Goal: Transaction & Acquisition: Obtain resource

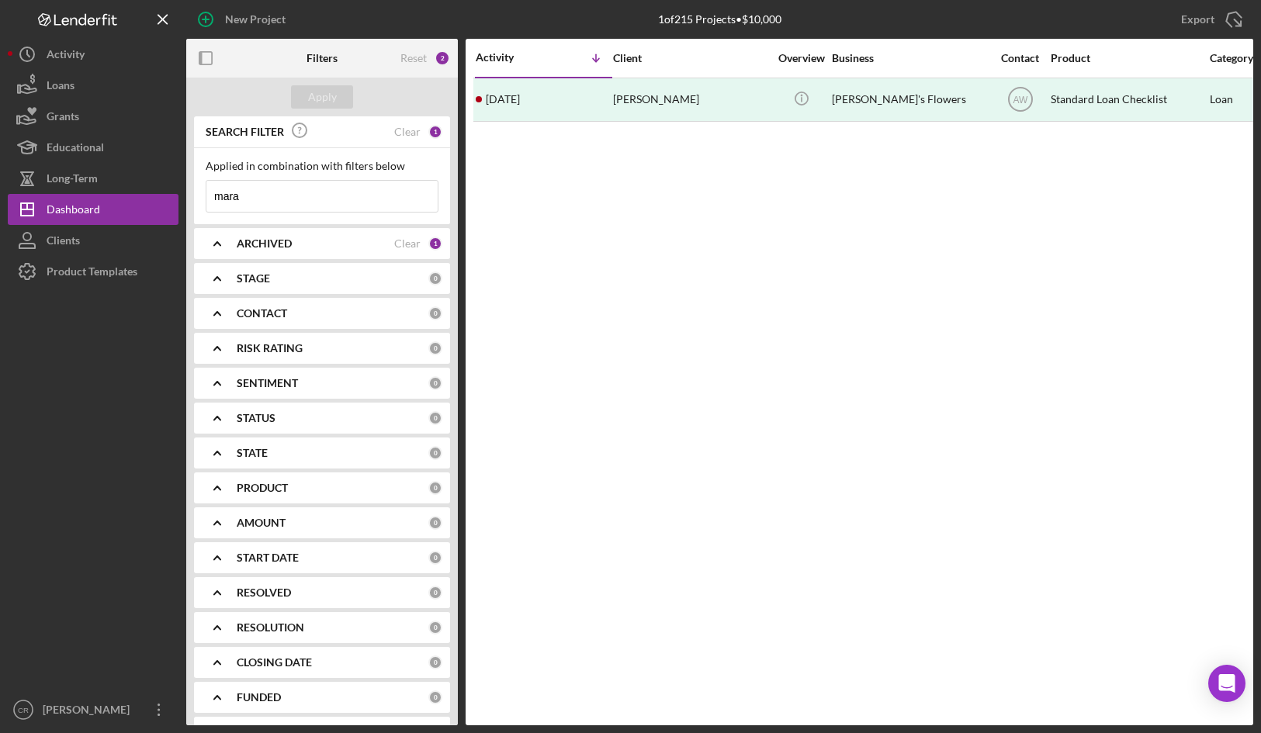
drag, startPoint x: 338, startPoint y: 189, endPoint x: 195, endPoint y: 180, distance: 143.1
click at [195, 180] on div "Applied in combination with filters below mara Icon/Menu Close" at bounding box center [322, 186] width 256 height 76
drag, startPoint x: 296, startPoint y: 189, endPoint x: 163, endPoint y: 185, distance: 133.5
click at [163, 185] on div "New Project 1 of 215 Projects • $10,000 mara Export Icon/Export Filters Reset 2…" at bounding box center [631, 363] width 1246 height 726
click at [405, 134] on div "Clear" at bounding box center [407, 132] width 26 height 12
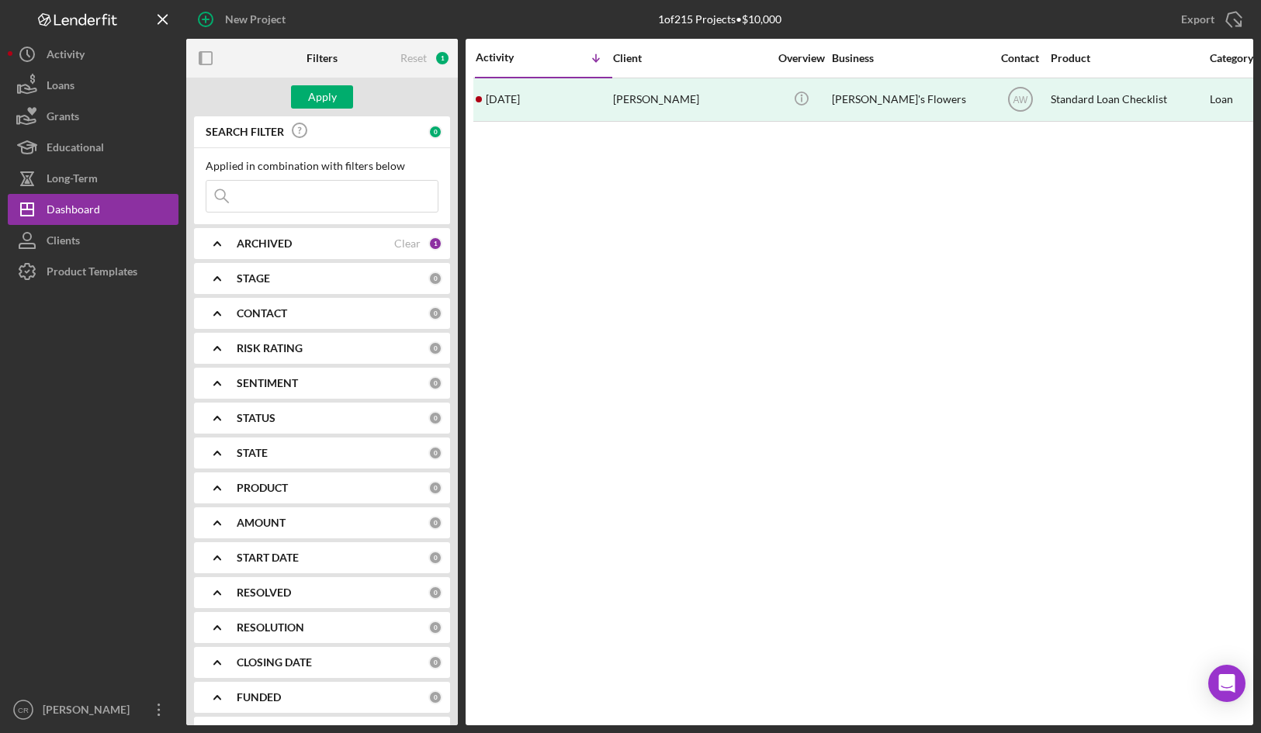
click at [288, 194] on input at bounding box center [321, 196] width 231 height 31
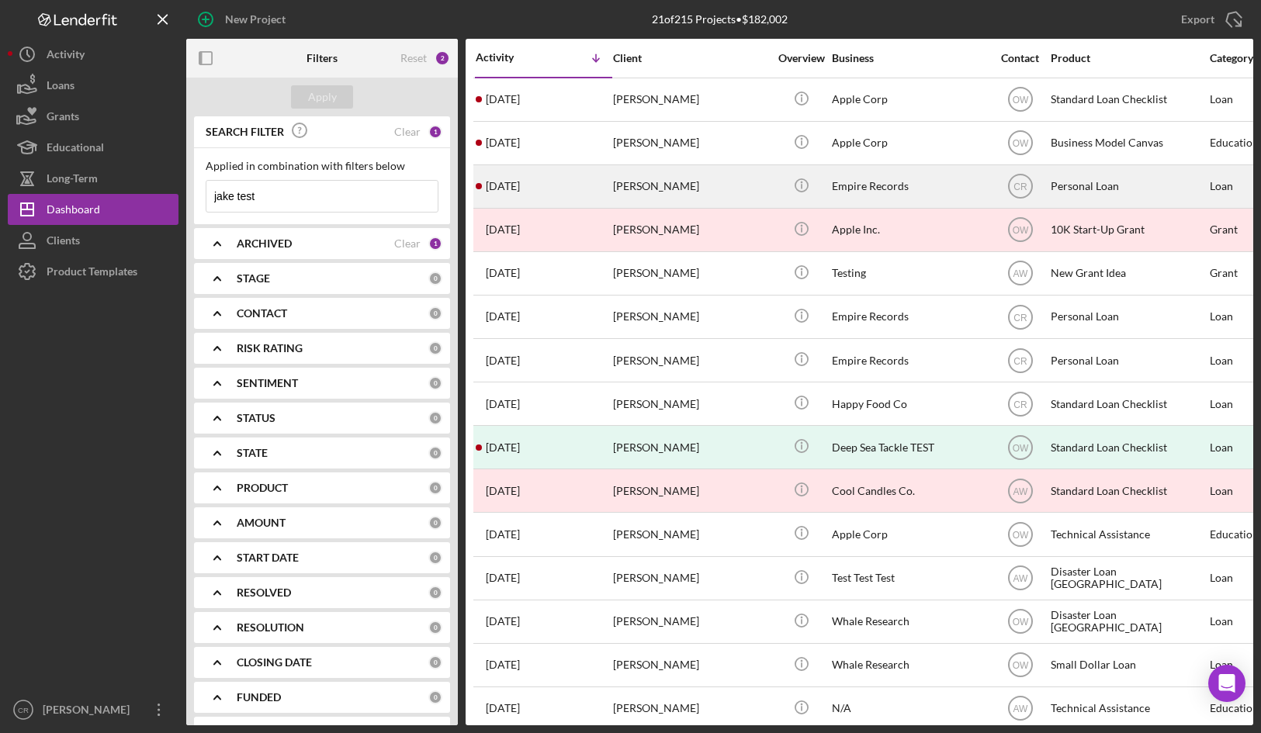
type input "jake test"
click at [705, 179] on div "[PERSON_NAME]" at bounding box center [690, 186] width 155 height 41
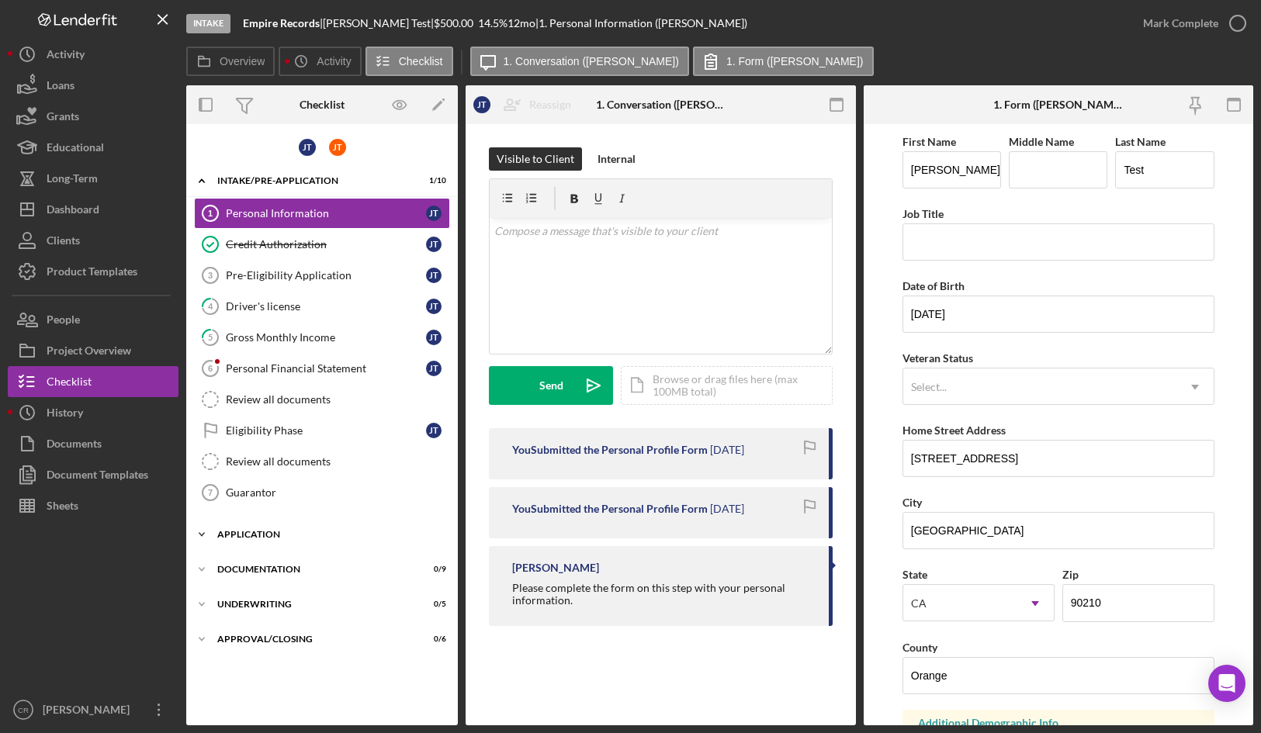
click at [310, 530] on div "Application" at bounding box center [327, 534] width 221 height 9
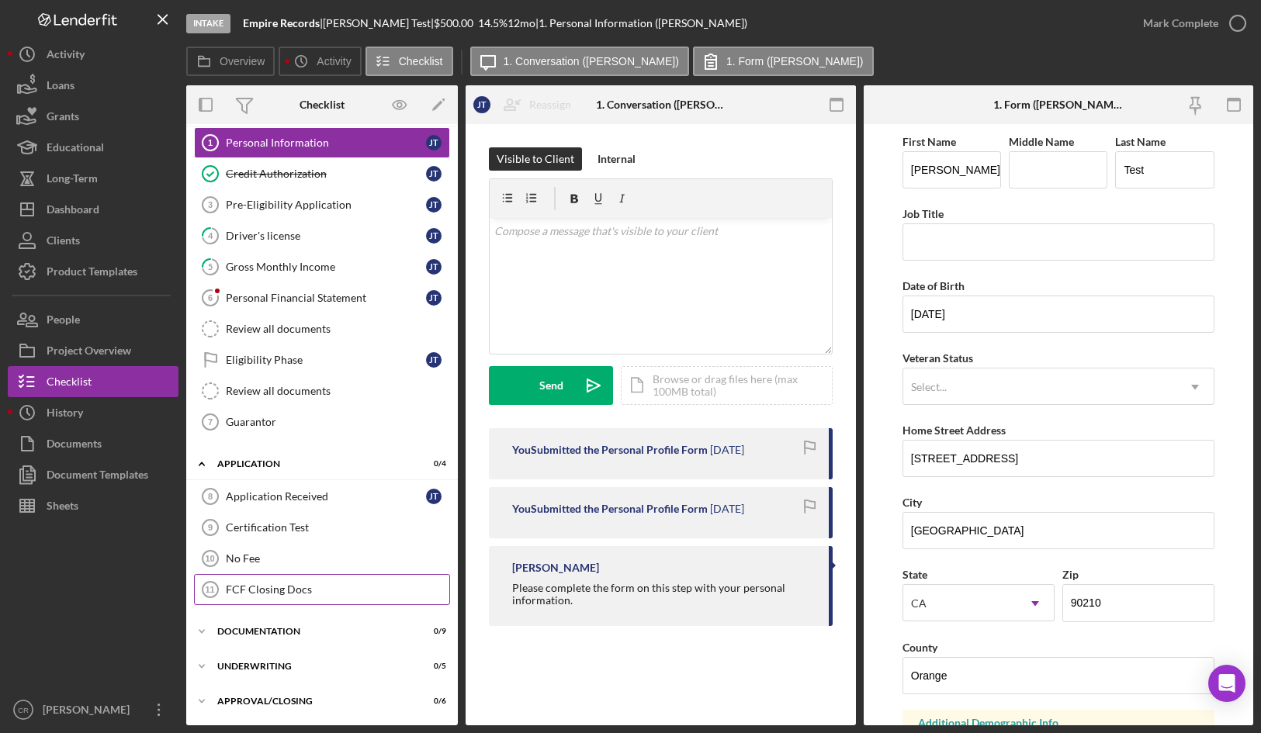
click at [285, 590] on div "FCF Closing Docs" at bounding box center [338, 590] width 224 height 12
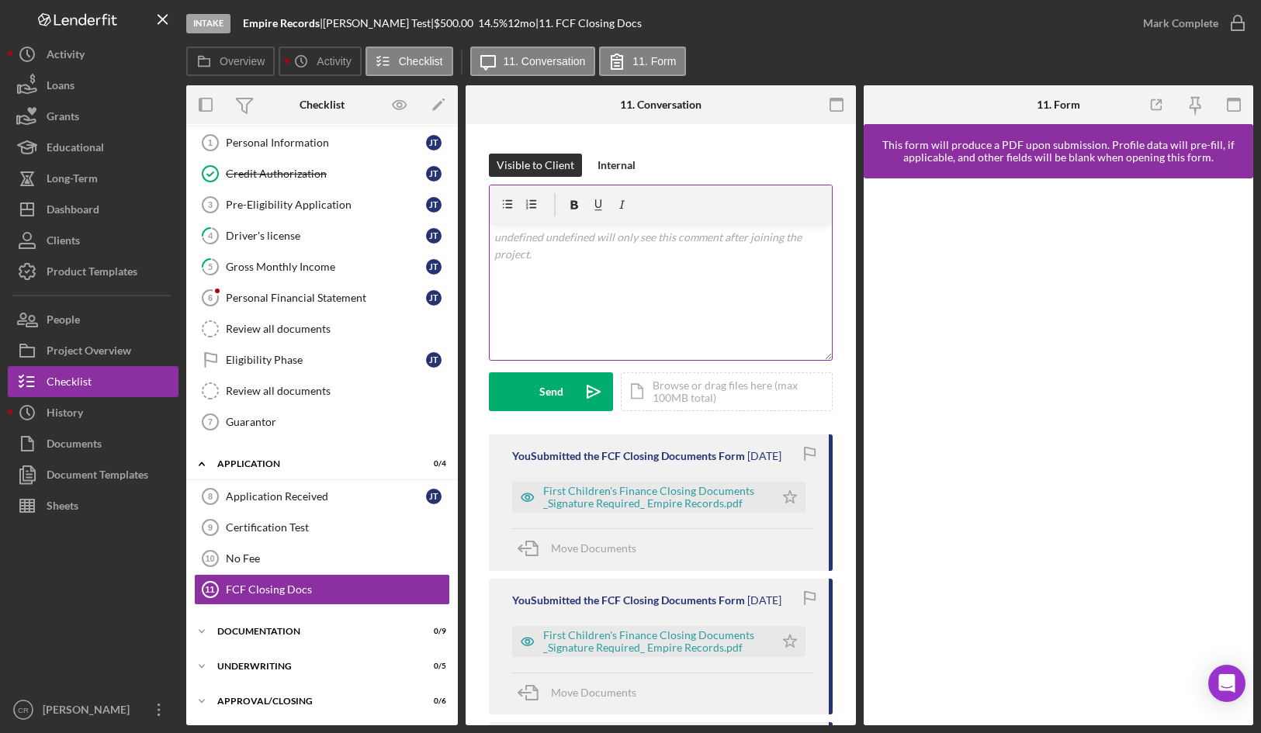
scroll to position [242, 0]
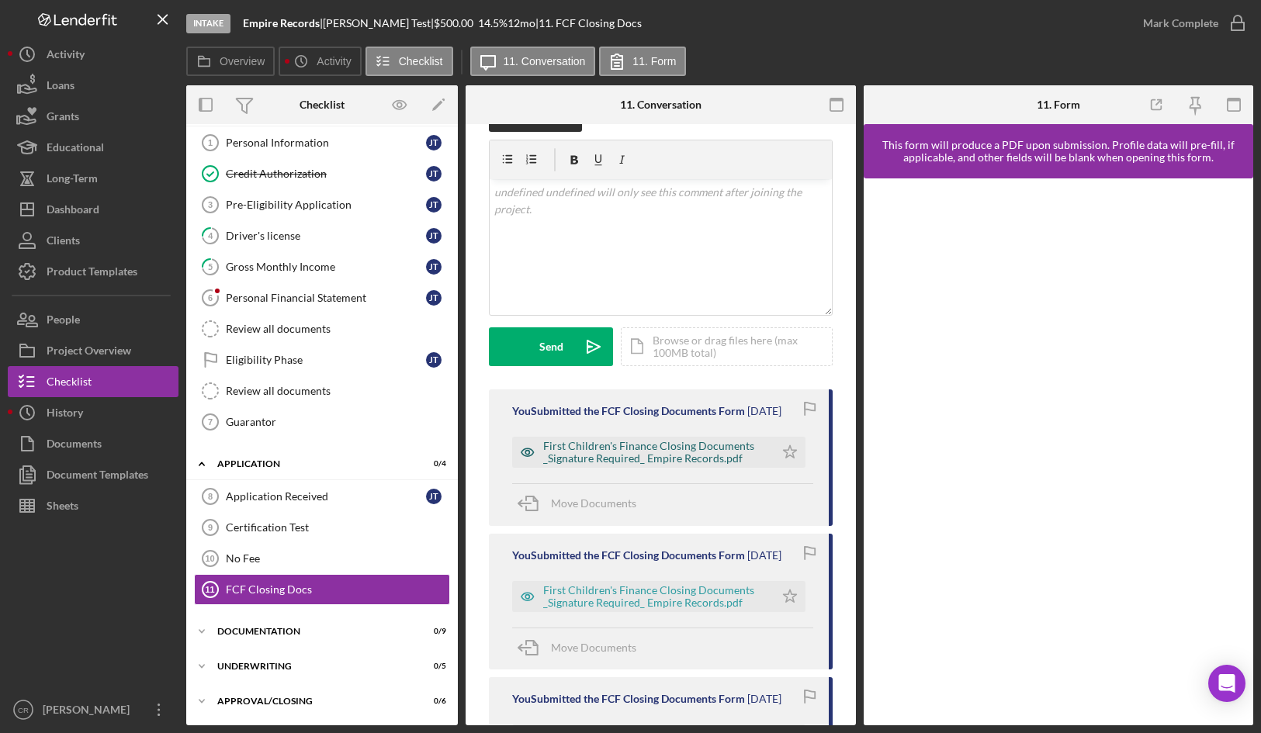
click at [623, 459] on div "First Children's Finance Closing Documents _Signature Required_ Empire Records.…" at bounding box center [655, 452] width 224 height 25
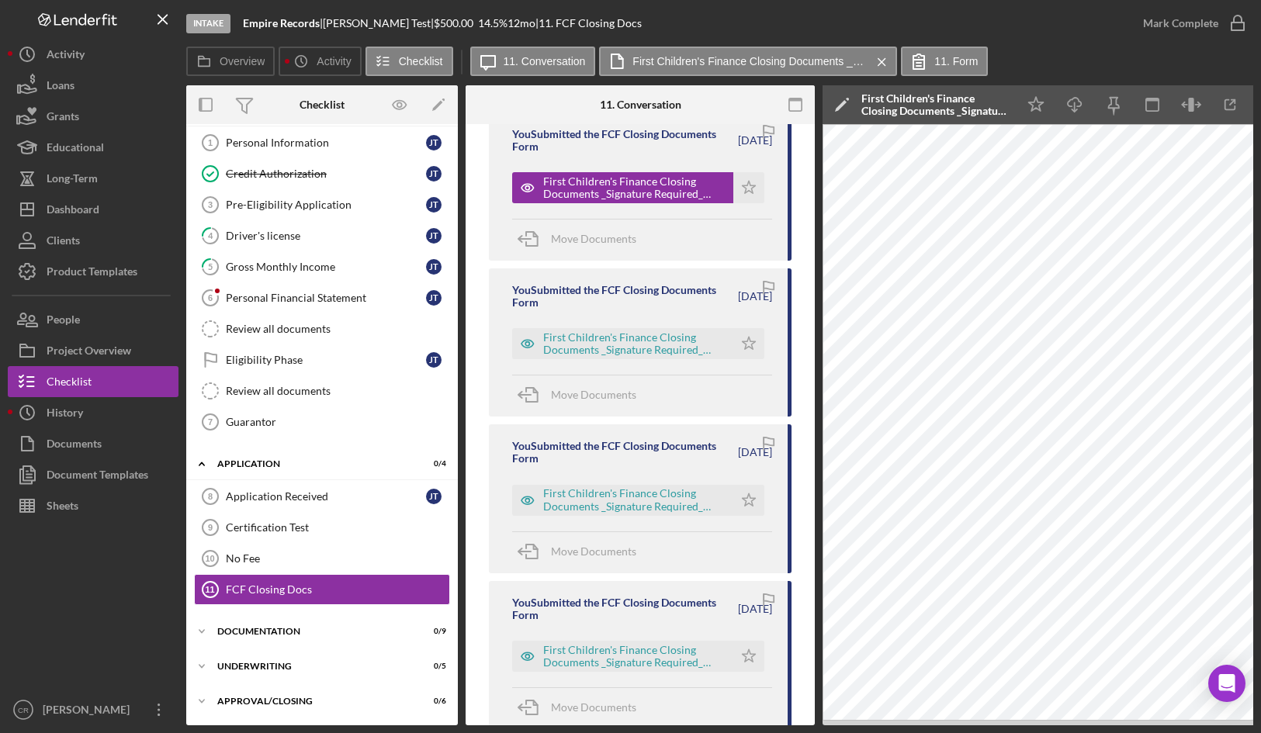
scroll to position [544, 0]
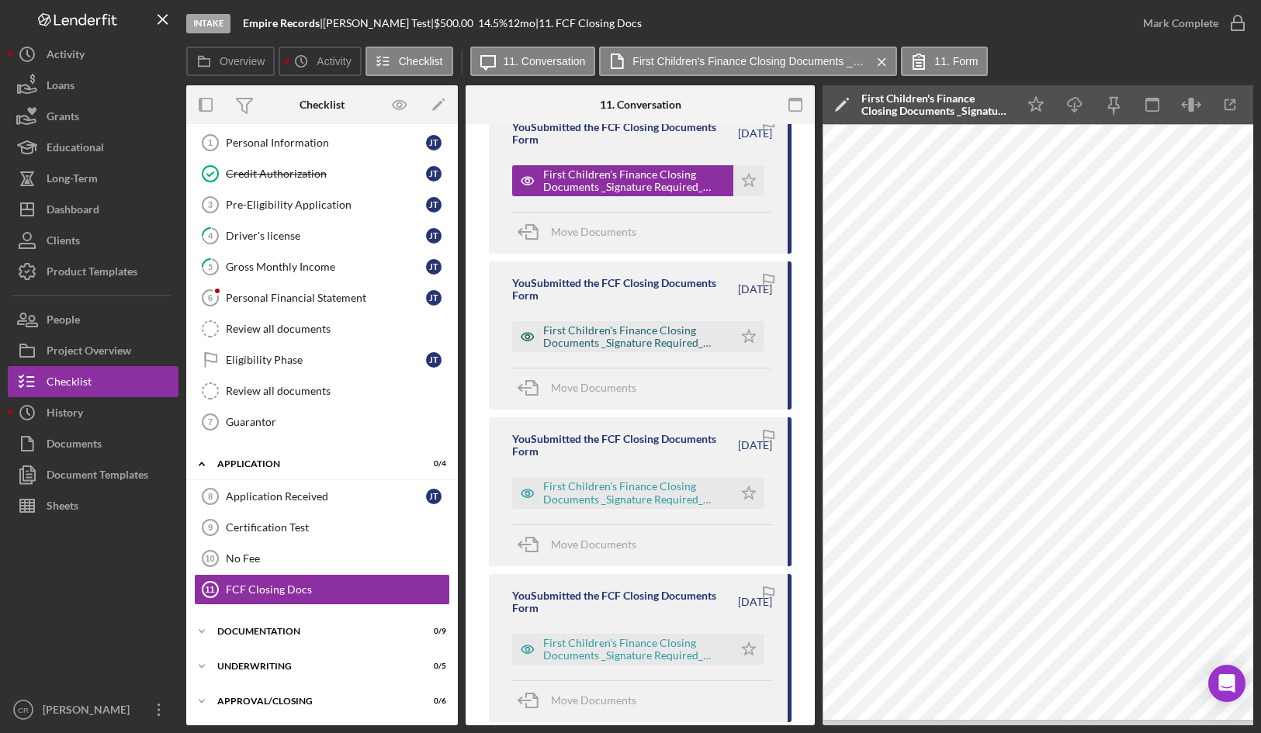
click at [619, 348] on div "First Children's Finance Closing Documents _Signature Required_ Empire Records.…" at bounding box center [634, 336] width 182 height 25
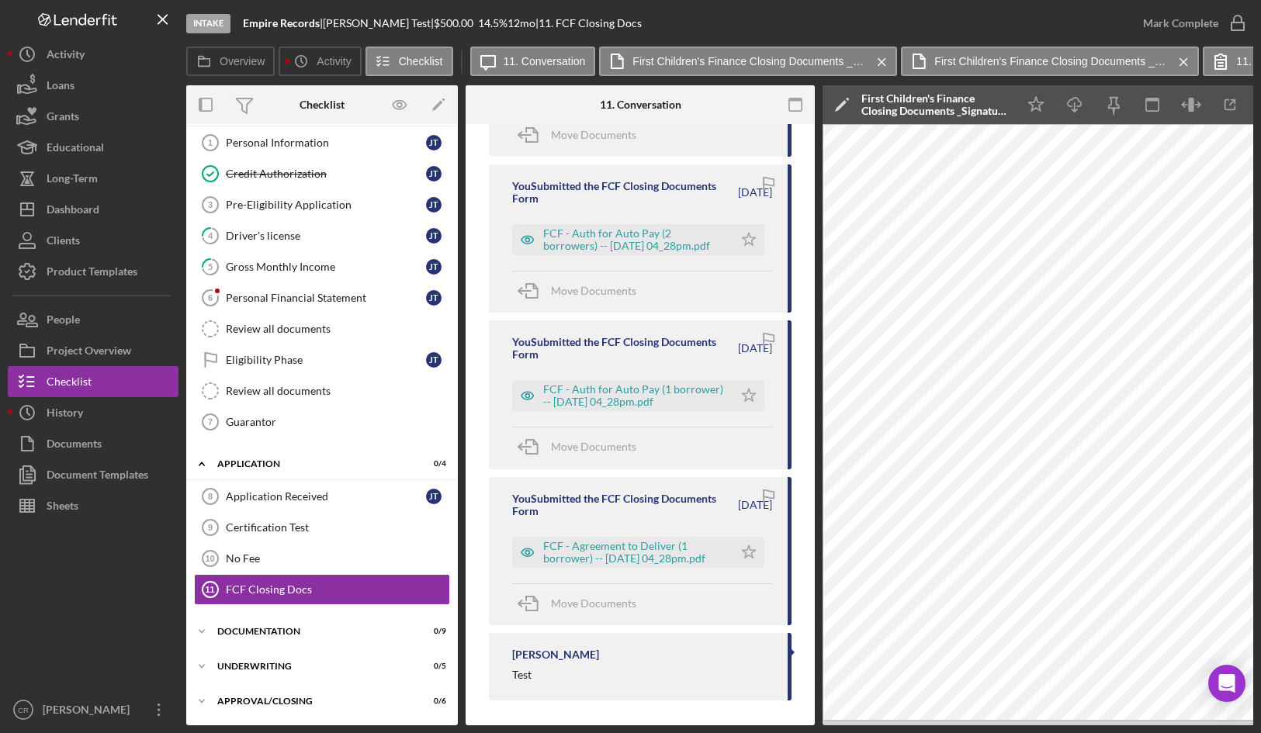
scroll to position [2832, 0]
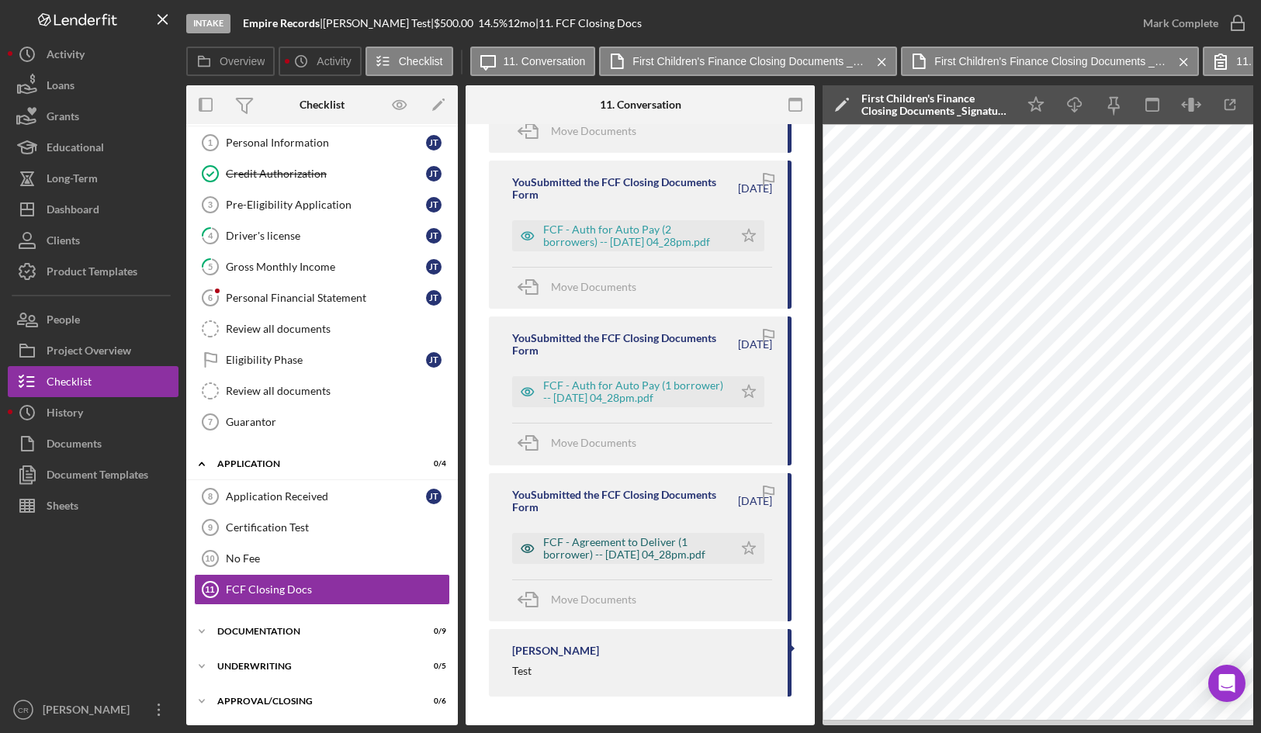
click at [608, 537] on div "FCF - Agreement to Deliver (1 borrower) -- [DATE] 04_28pm.pdf" at bounding box center [634, 548] width 182 height 25
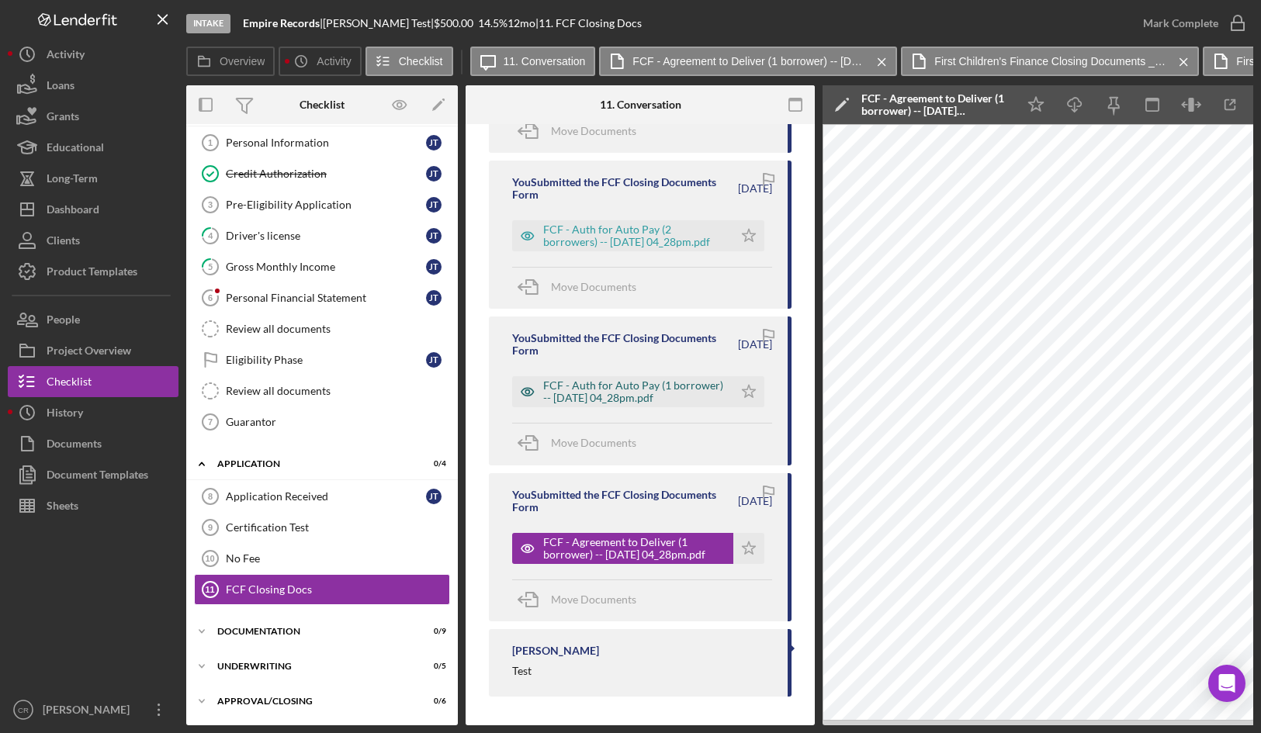
click at [618, 390] on div "FCF - Auth for Auto Pay (1 borrower) -- [DATE] 04_28pm.pdf" at bounding box center [634, 391] width 182 height 25
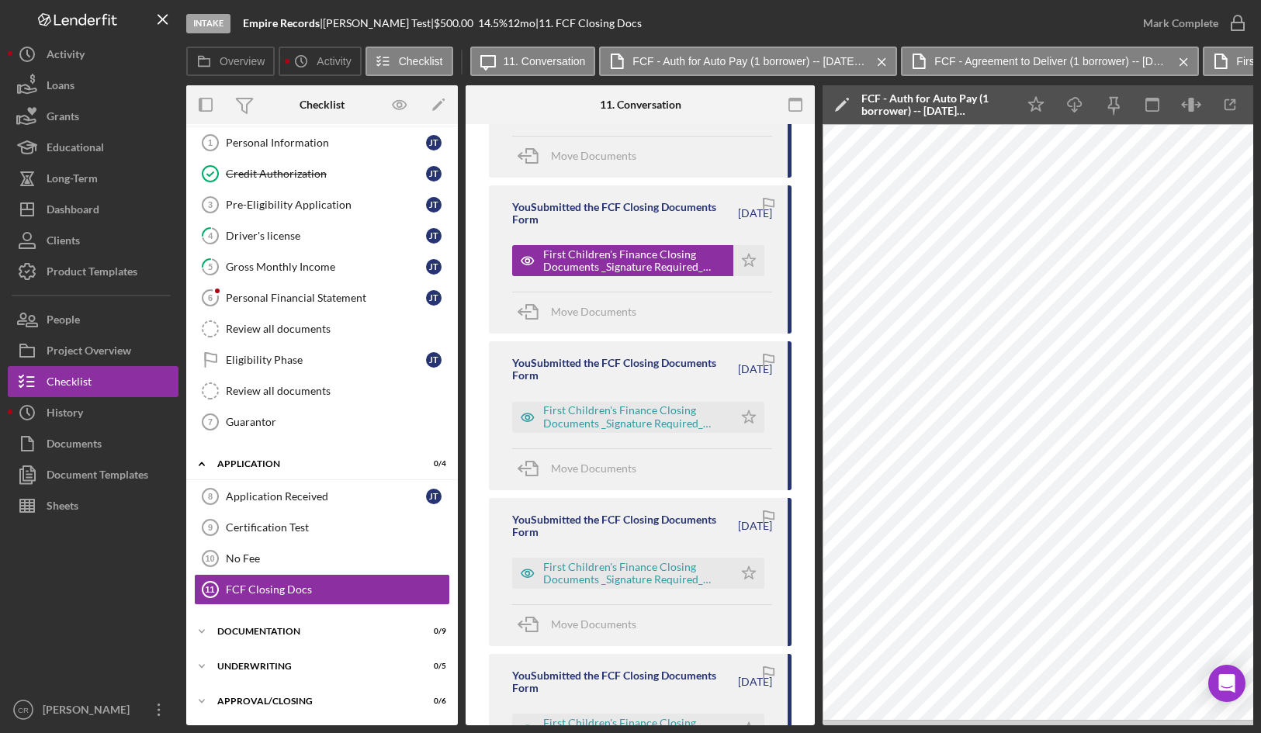
scroll to position [280, 0]
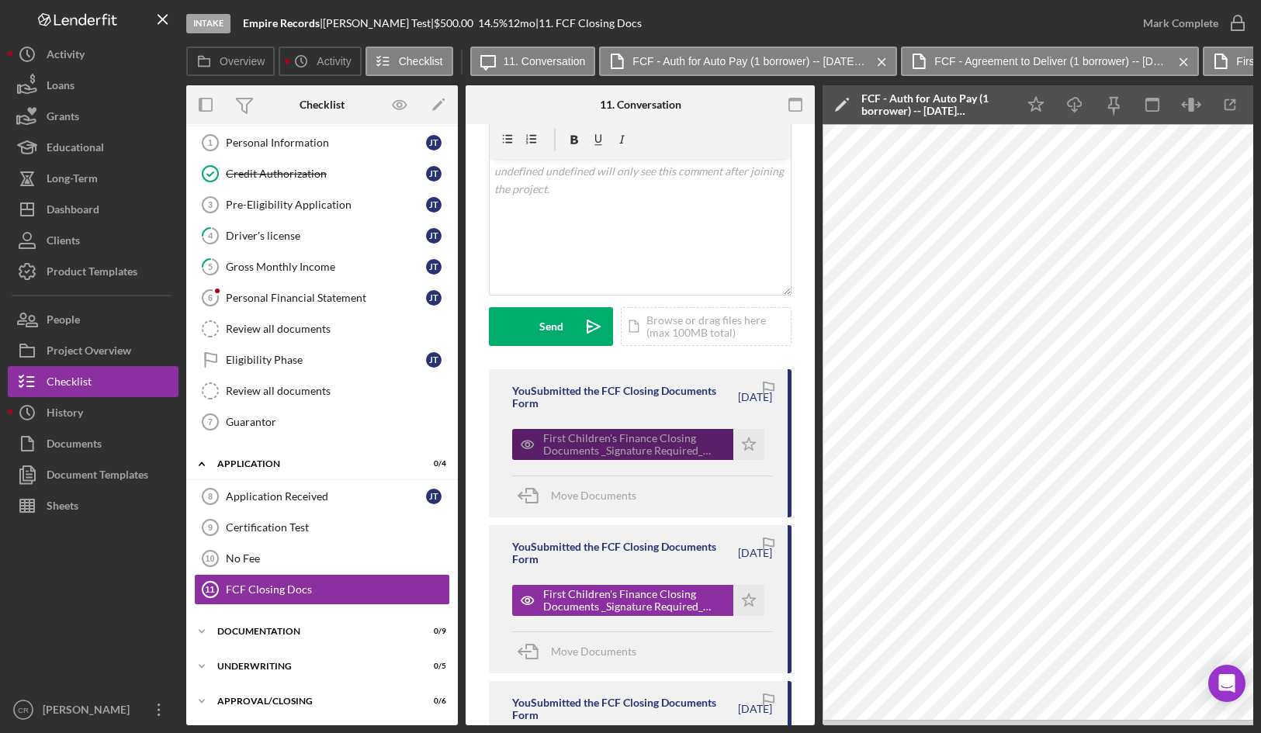
click at [653, 445] on div "First Children's Finance Closing Documents _Signature Required_ Empire Records.…" at bounding box center [634, 444] width 182 height 25
click at [646, 445] on div "First Children's Finance Closing Documents _Signature Required_ Empire Records.…" at bounding box center [634, 444] width 182 height 25
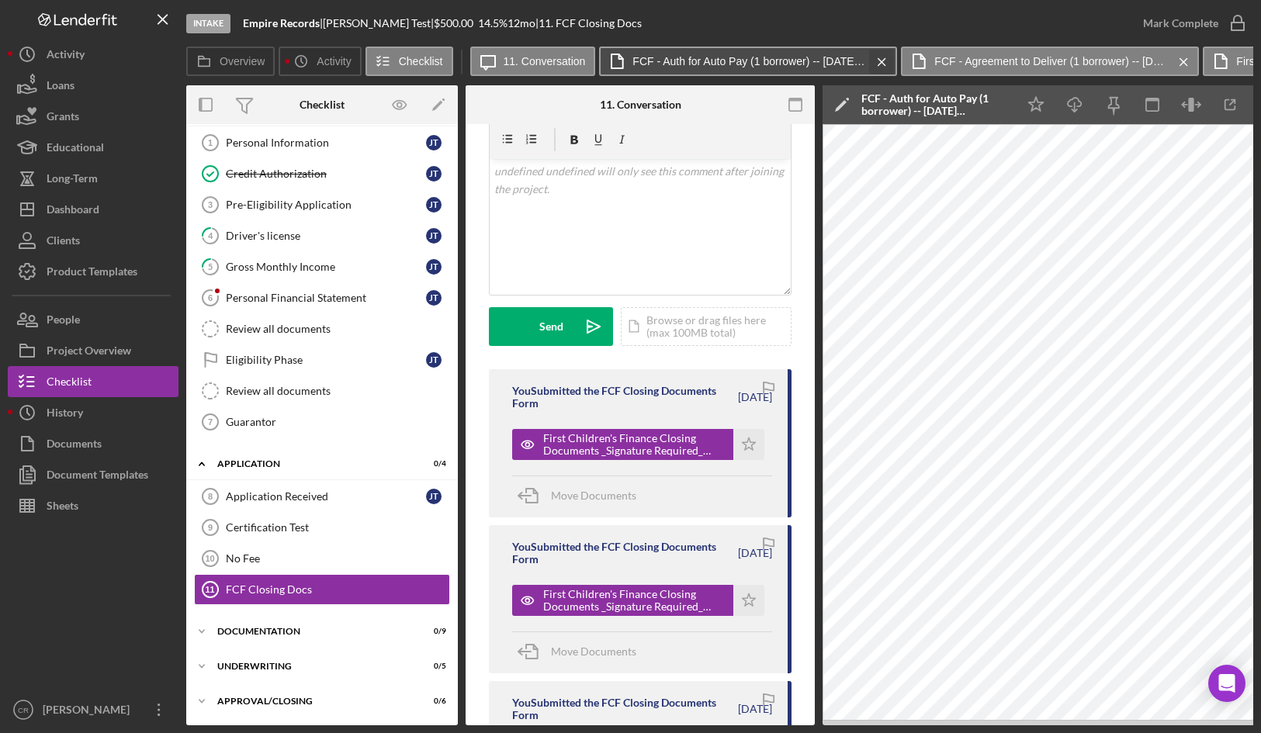
click at [885, 61] on icon "Icon/Menu Close" at bounding box center [881, 62] width 27 height 39
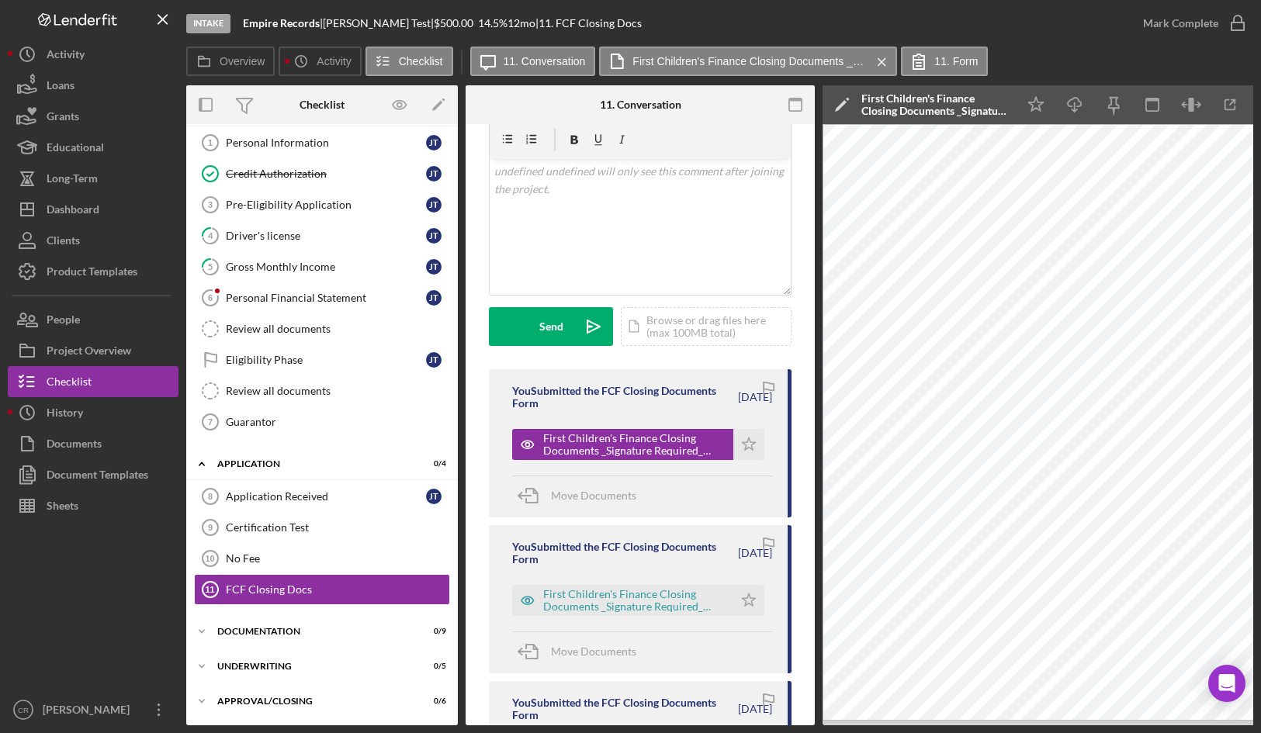
click at [885, 61] on icon "Icon/Menu Close" at bounding box center [881, 62] width 27 height 39
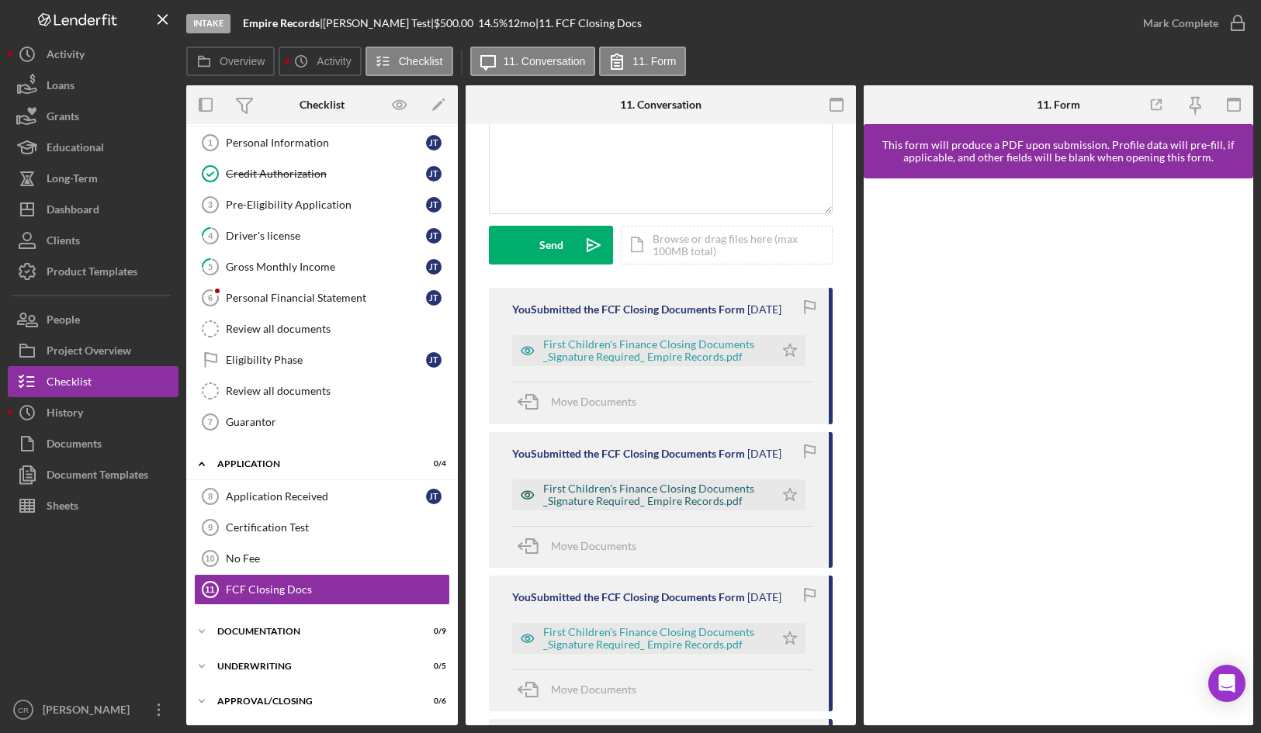
scroll to position [345, 0]
click at [664, 359] on div "First Children's Finance Closing Documents _Signature Required_ Empire Records.…" at bounding box center [655, 350] width 224 height 25
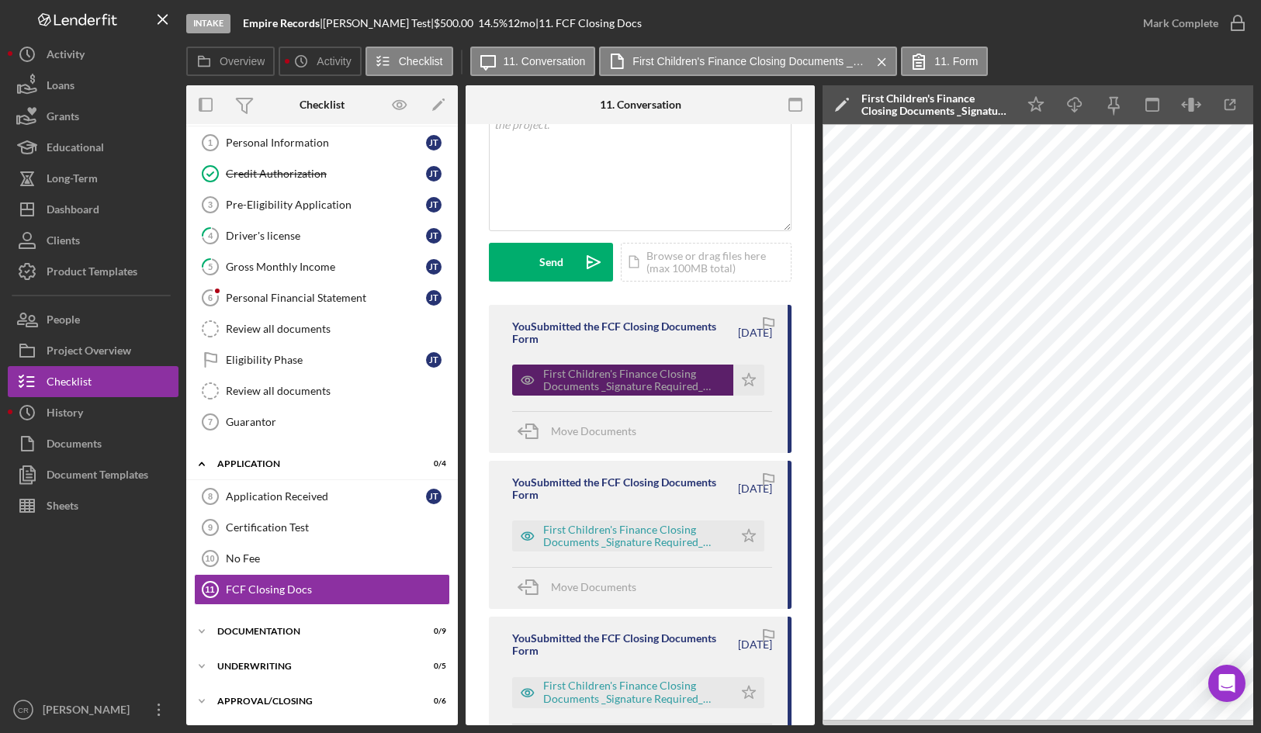
scroll to position [362, 0]
